Goal: Information Seeking & Learning: Find specific fact

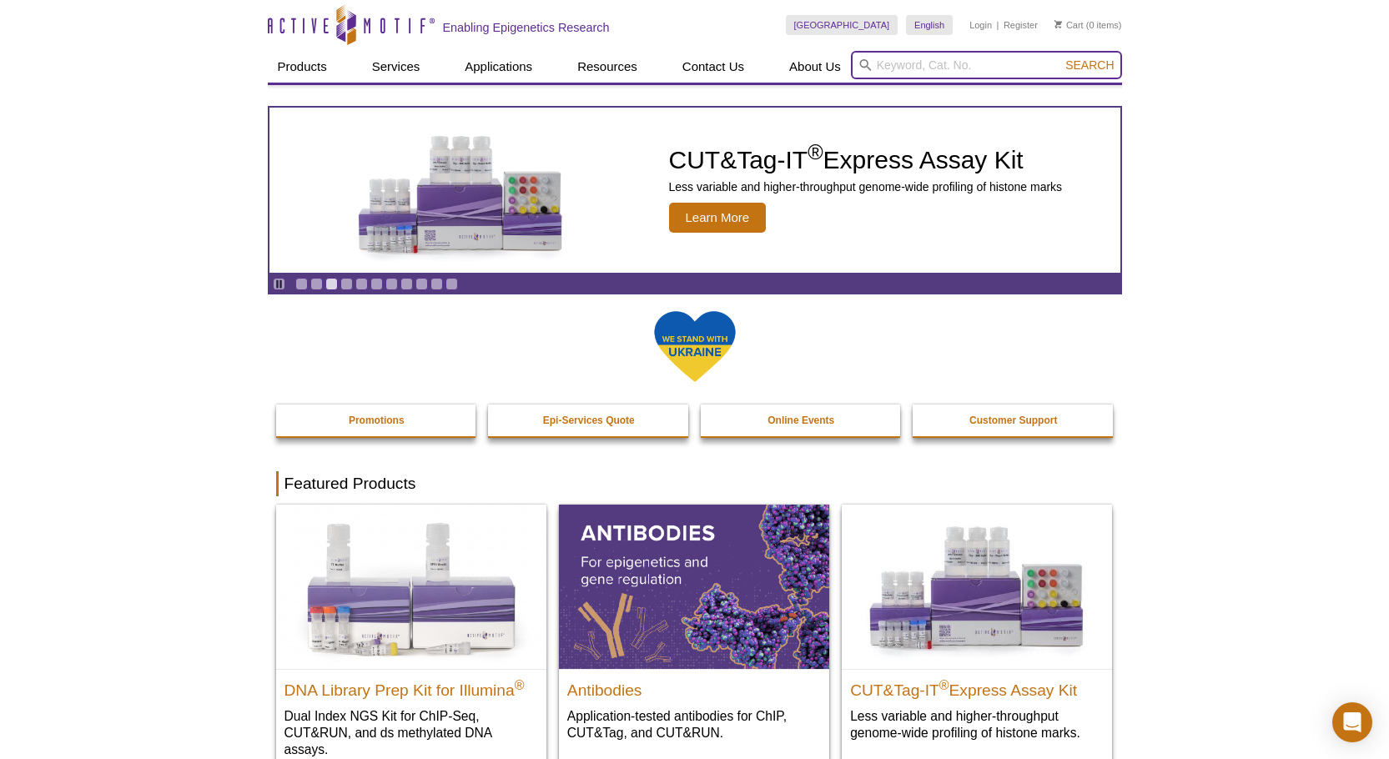
click at [895, 65] on input "search" at bounding box center [986, 65] width 271 height 28
type input "nuclear extracts"
click at [1060, 58] on button "Search" at bounding box center [1089, 65] width 58 height 15
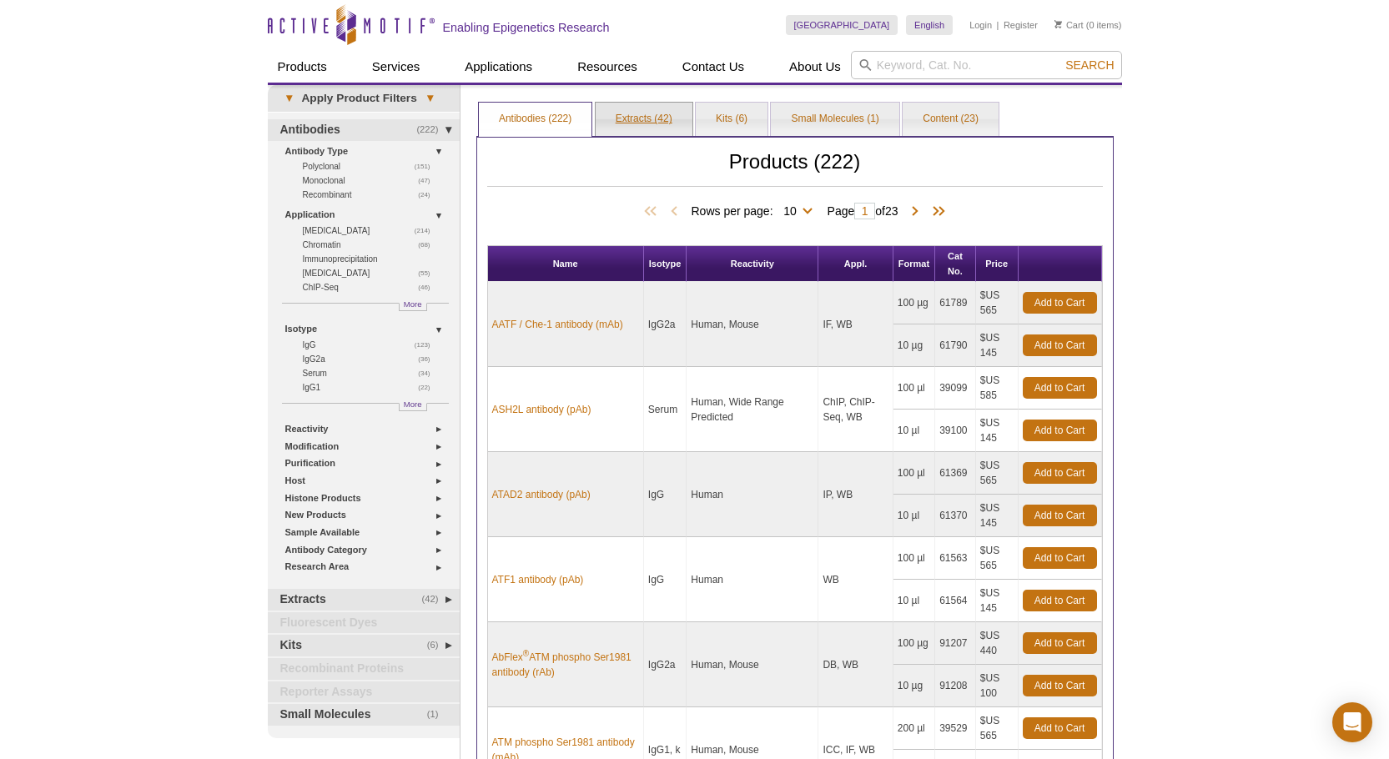
click at [625, 115] on link "Extracts (42)" at bounding box center [644, 119] width 97 height 33
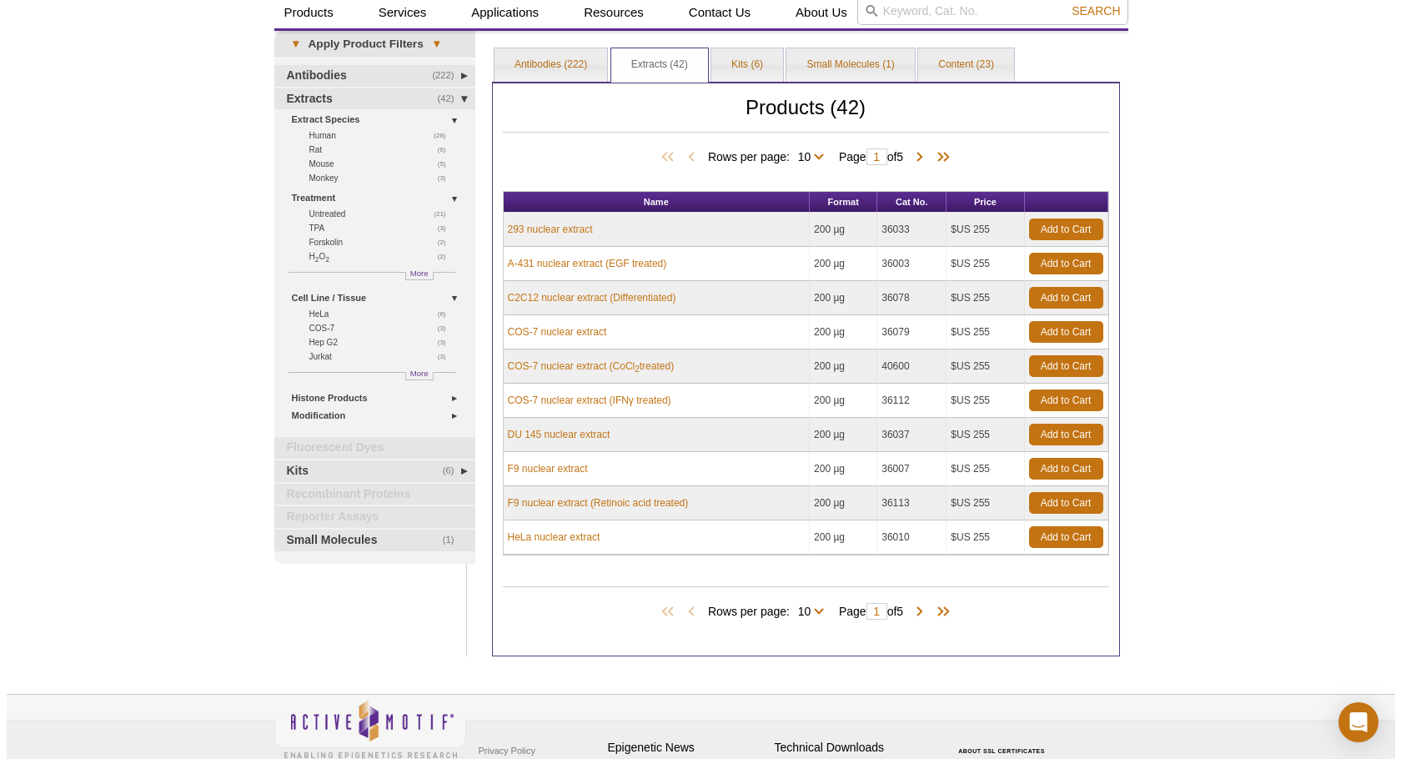
scroll to position [83, 0]
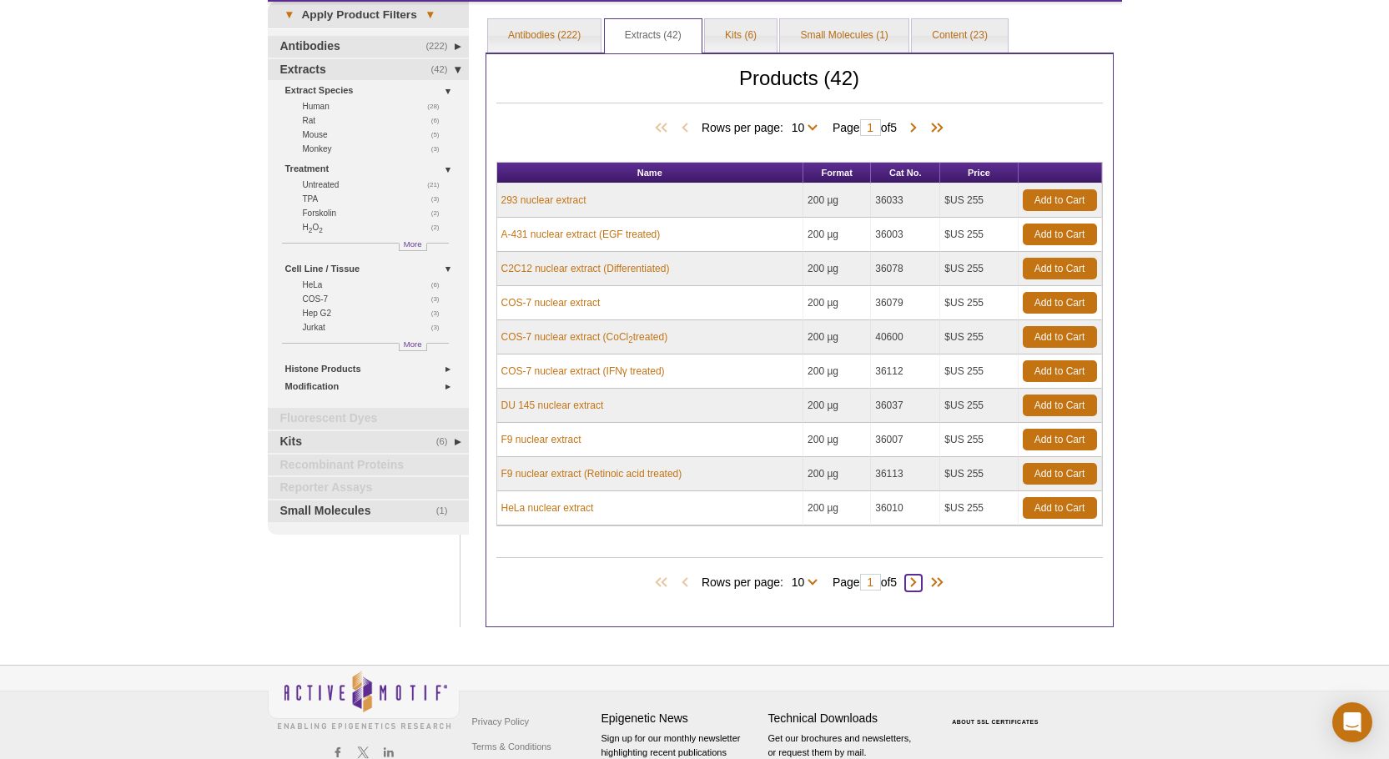
click at [917, 586] on span at bounding box center [913, 583] width 17 height 17
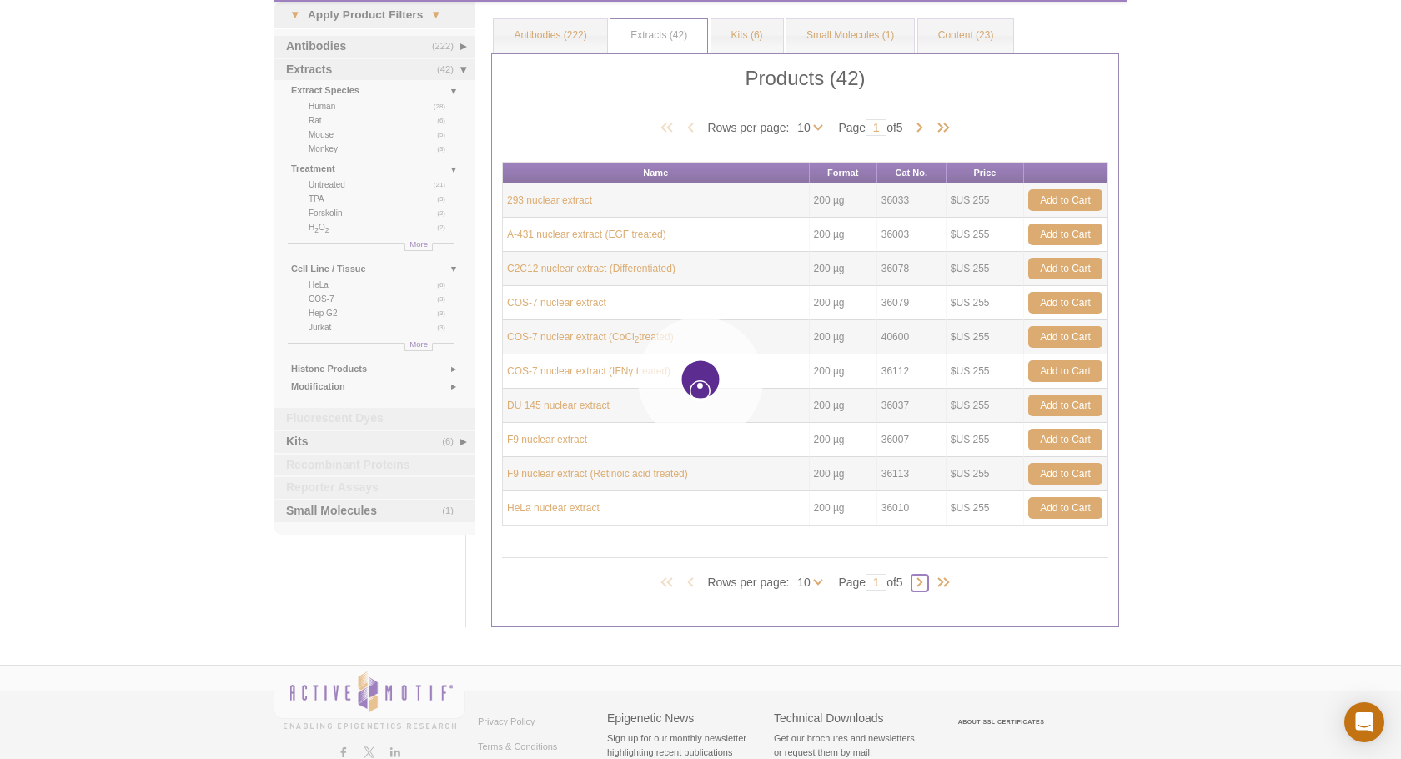
type input "2"
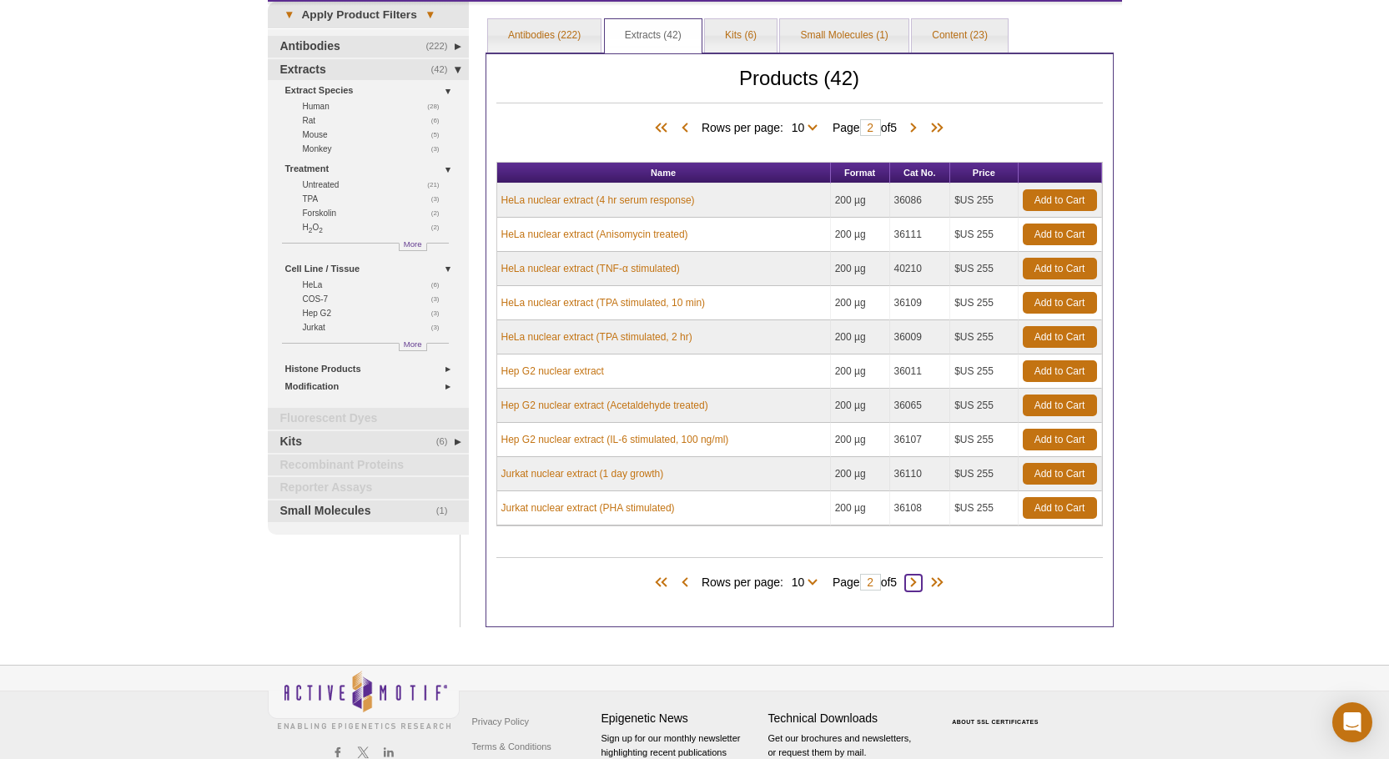
click at [917, 586] on span at bounding box center [913, 583] width 17 height 17
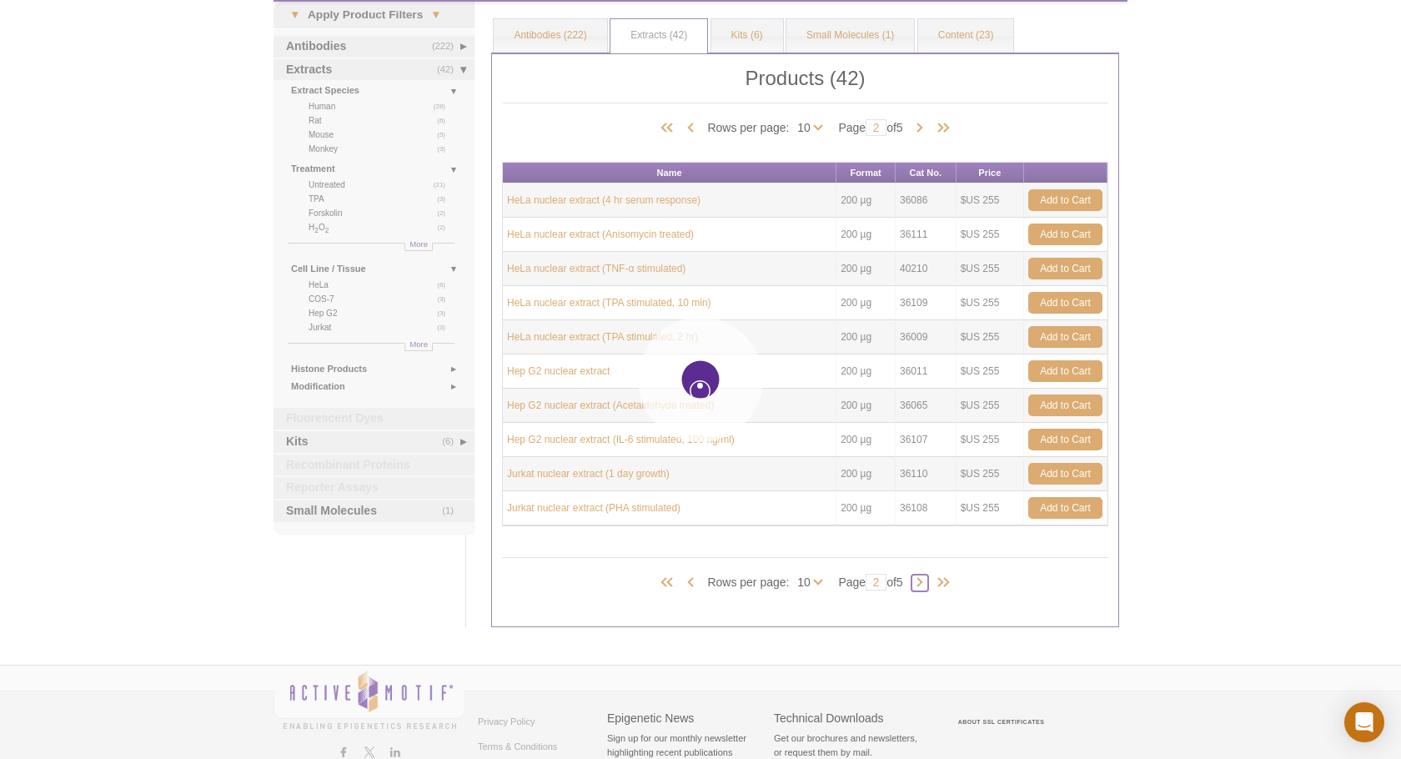
type input "3"
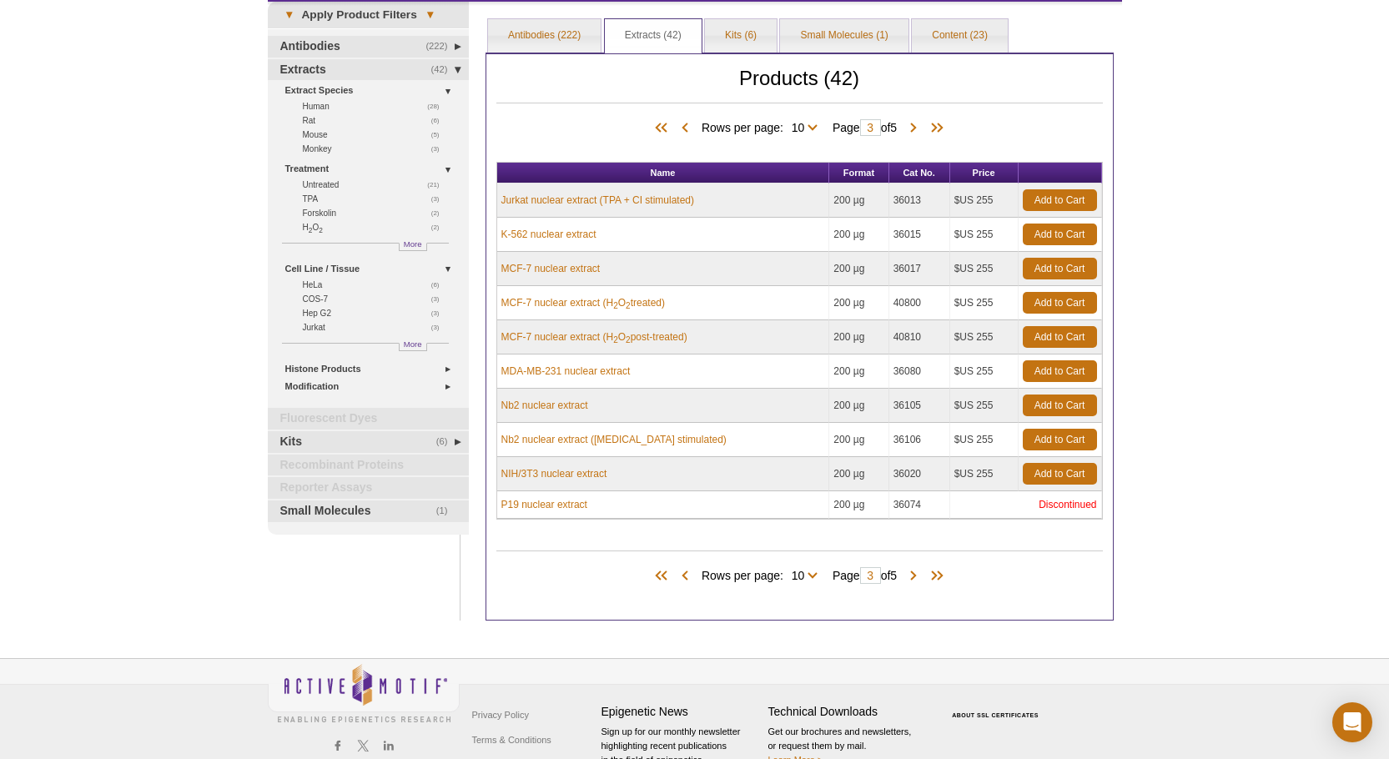
click at [917, 586] on div "Products (42) Rows per page: 10 25 All 10 Page 3 of 5" at bounding box center [799, 572] width 606 height 76
click at [916, 578] on span at bounding box center [913, 576] width 17 height 17
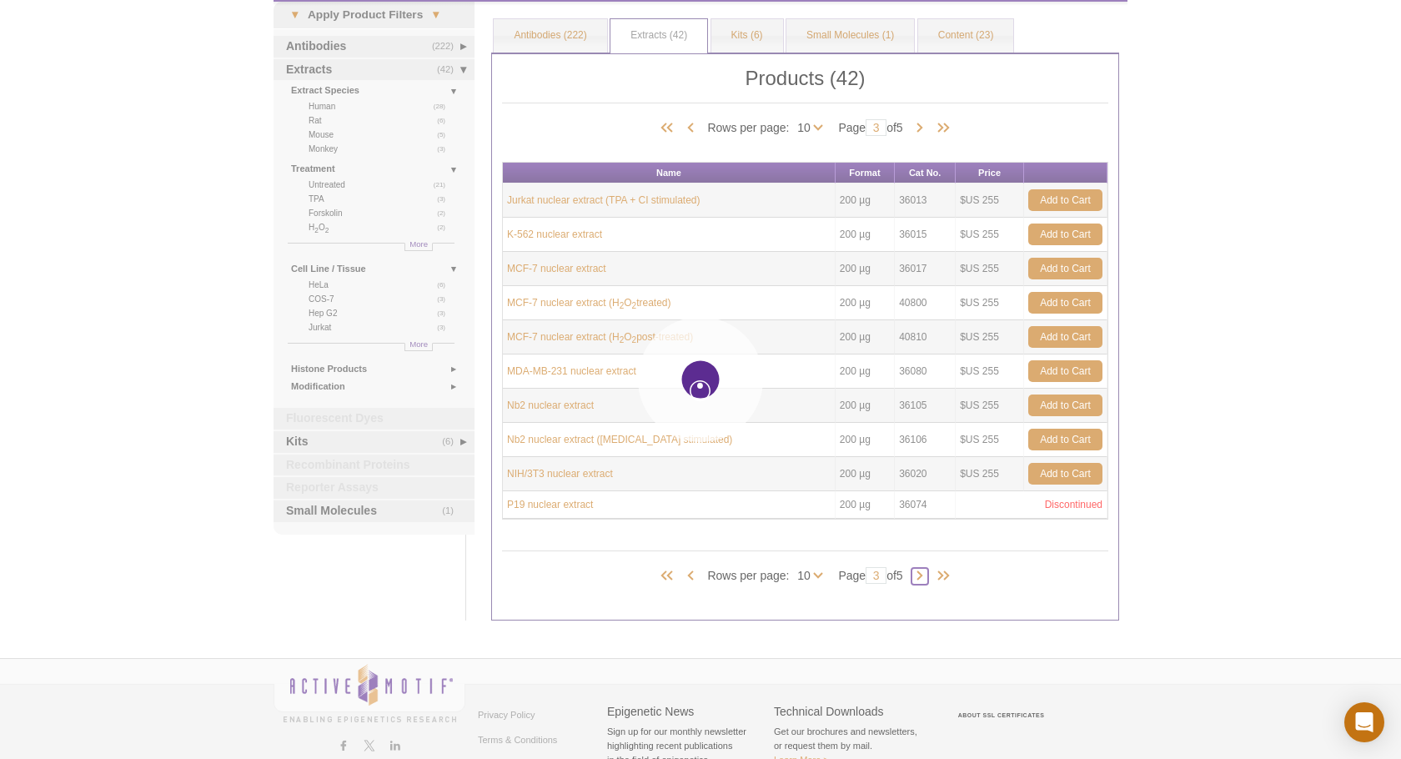
type input "4"
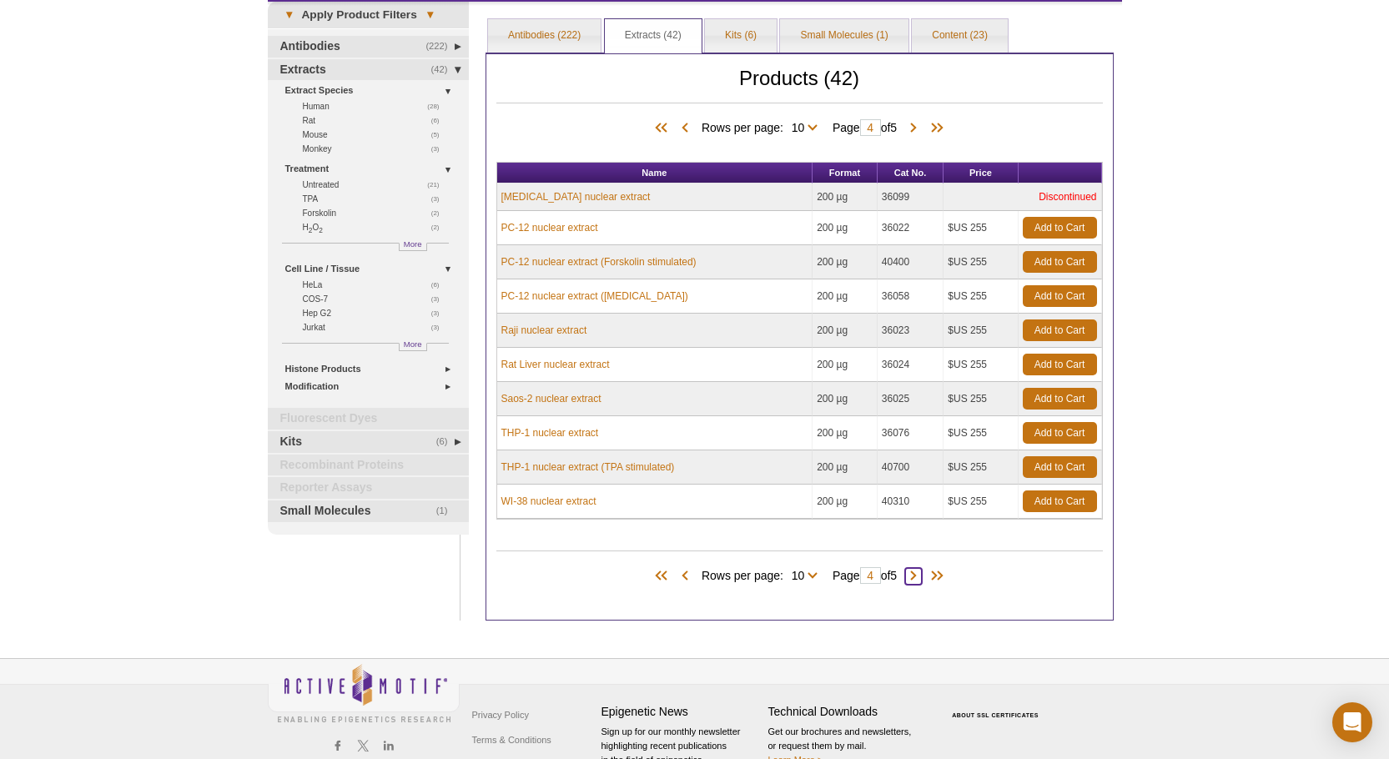
click at [918, 577] on span at bounding box center [913, 576] width 17 height 17
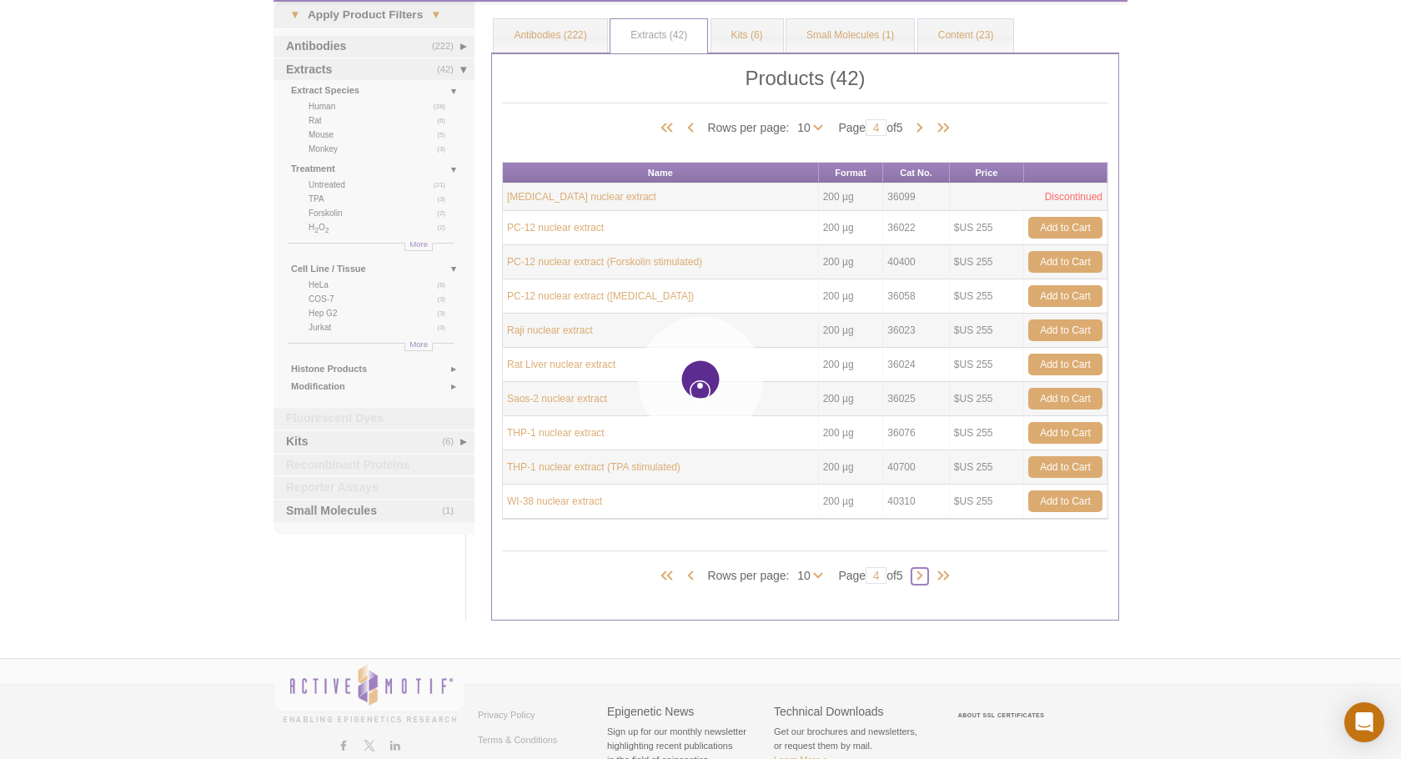
type input "5"
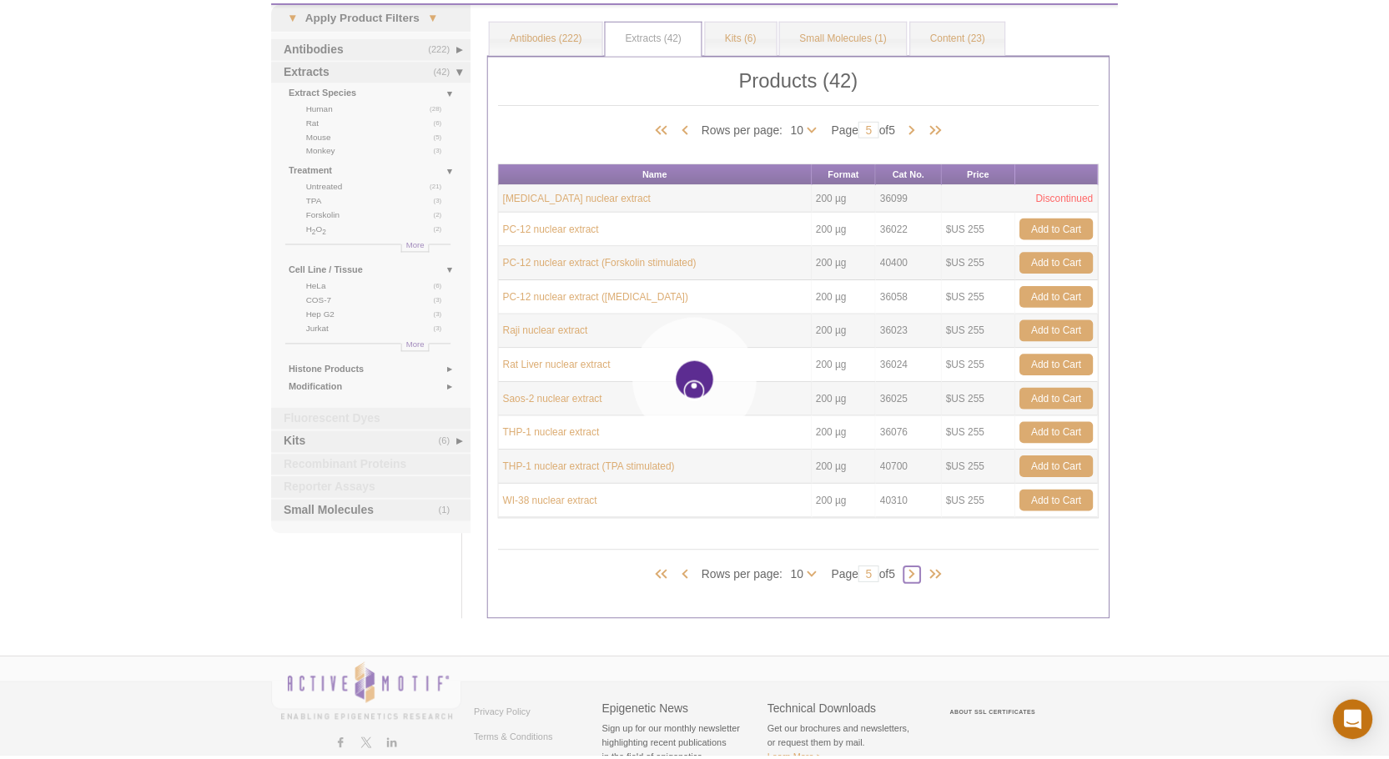
scroll to position [55, 0]
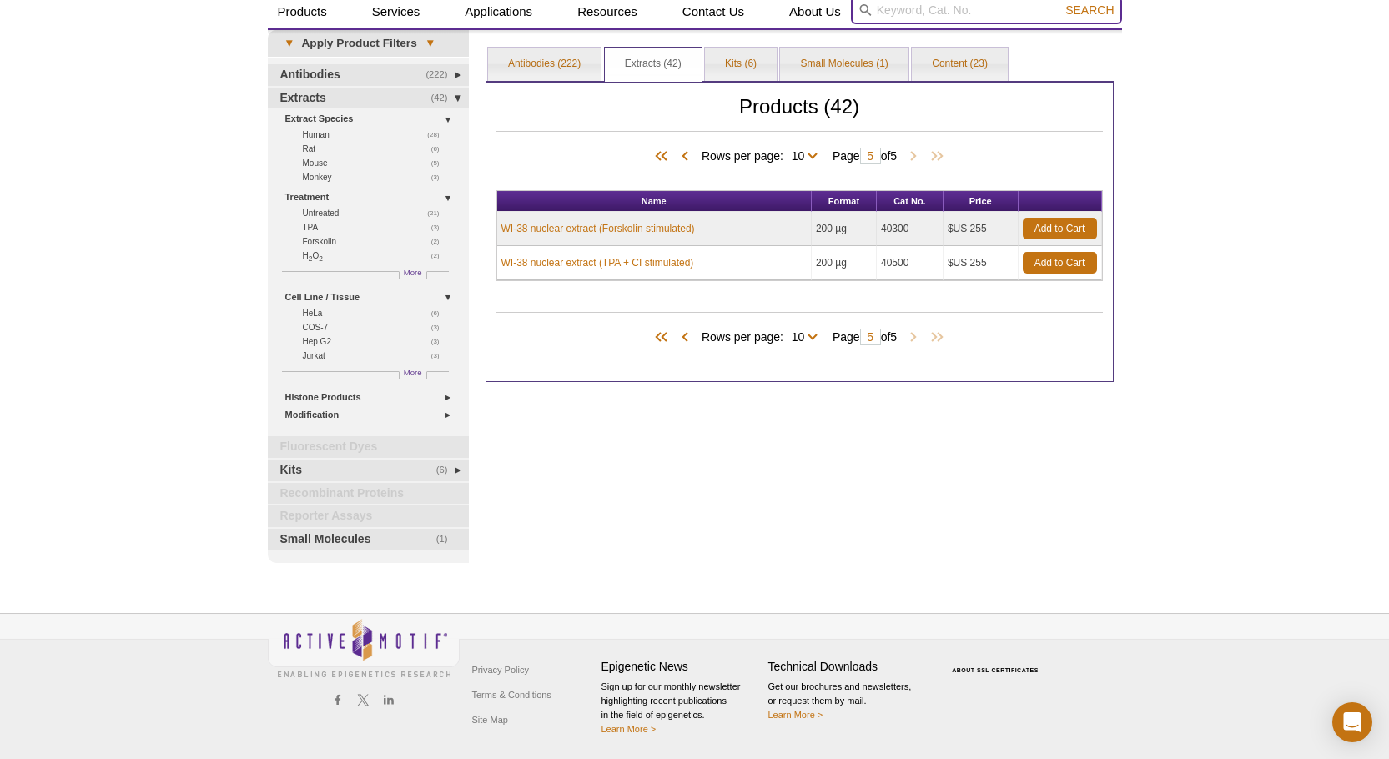
click at [919, 13] on input "search" at bounding box center [986, 10] width 271 height 28
type input "U-937"
click at [1086, 8] on span "Search" at bounding box center [1089, 9] width 48 height 13
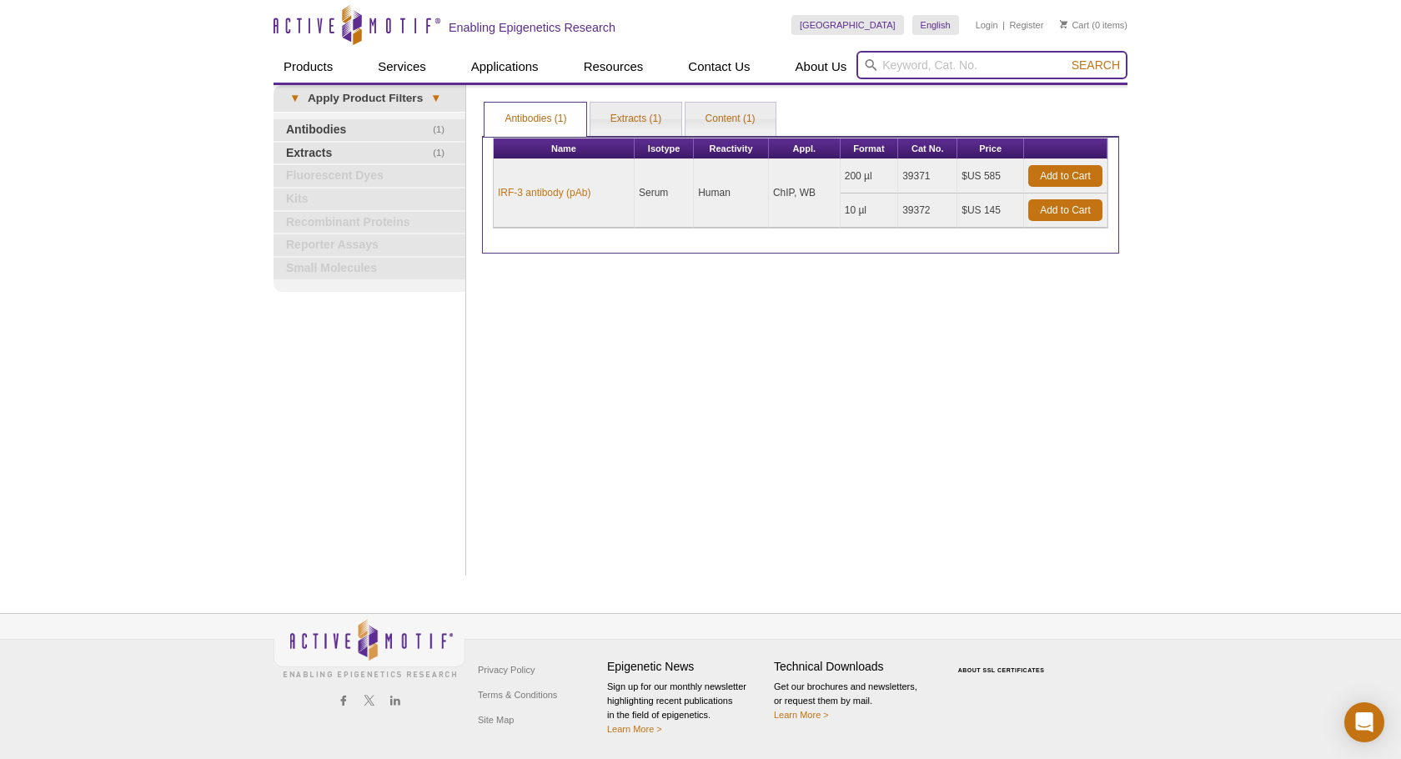
click at [914, 68] on input "search" at bounding box center [992, 65] width 271 height 28
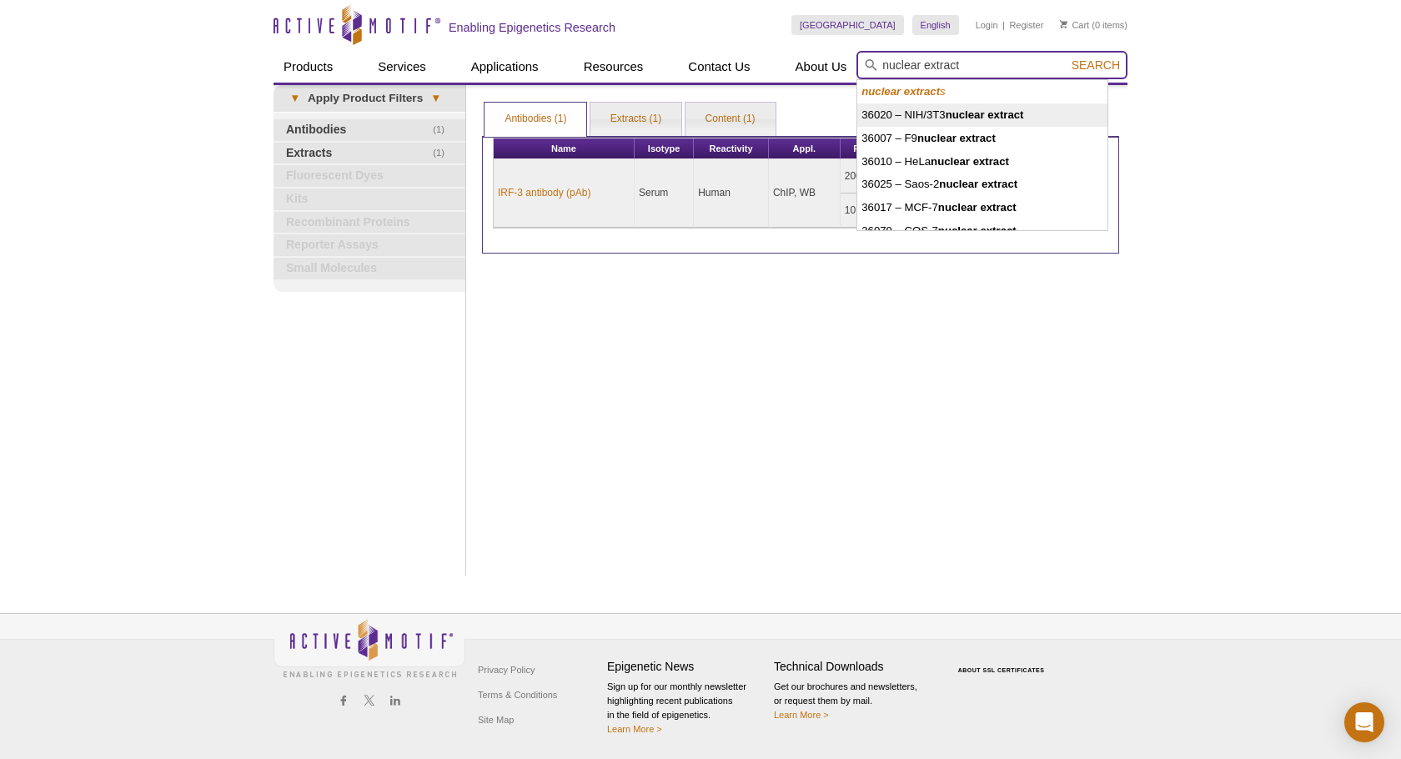
type input "nuclear extract"
